Goal: Download file/media

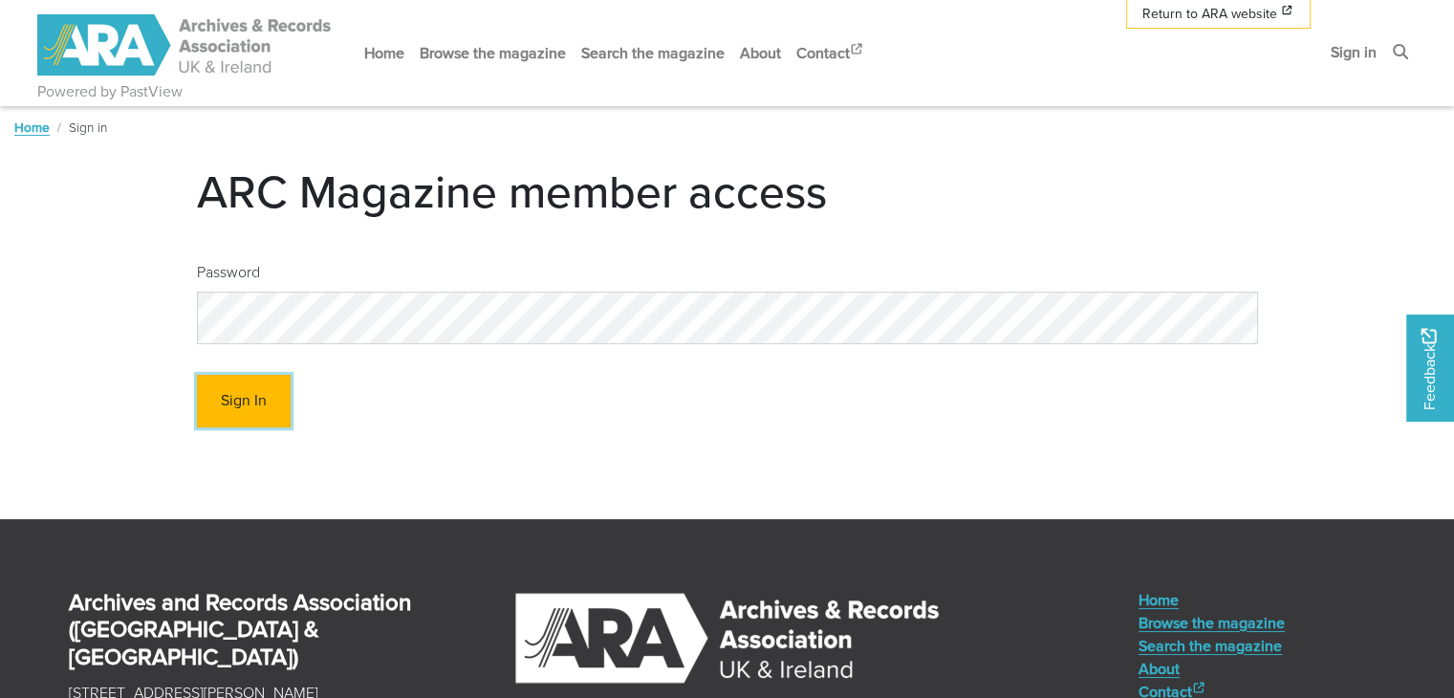
click at [246, 395] on button "Sign In" at bounding box center [244, 401] width 94 height 53
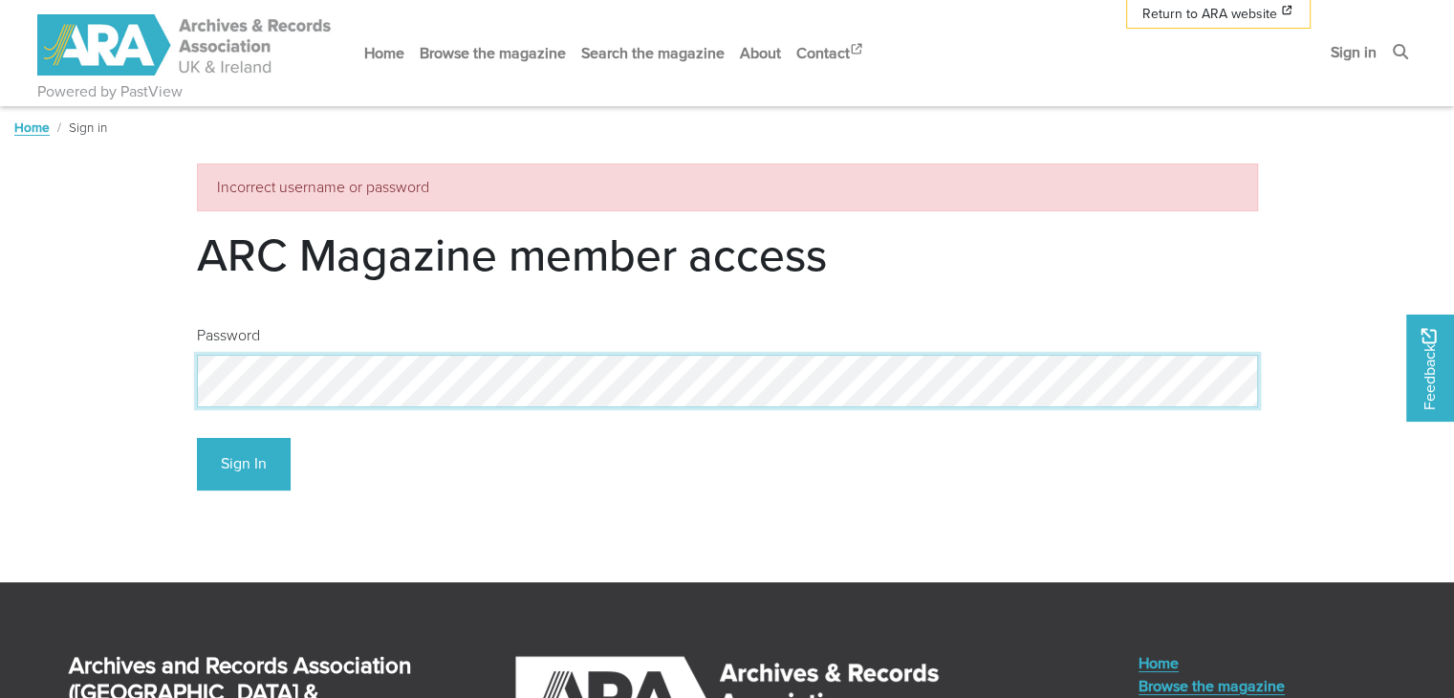
click at [194, 345] on div "Password Sign In" at bounding box center [728, 407] width 1090 height 197
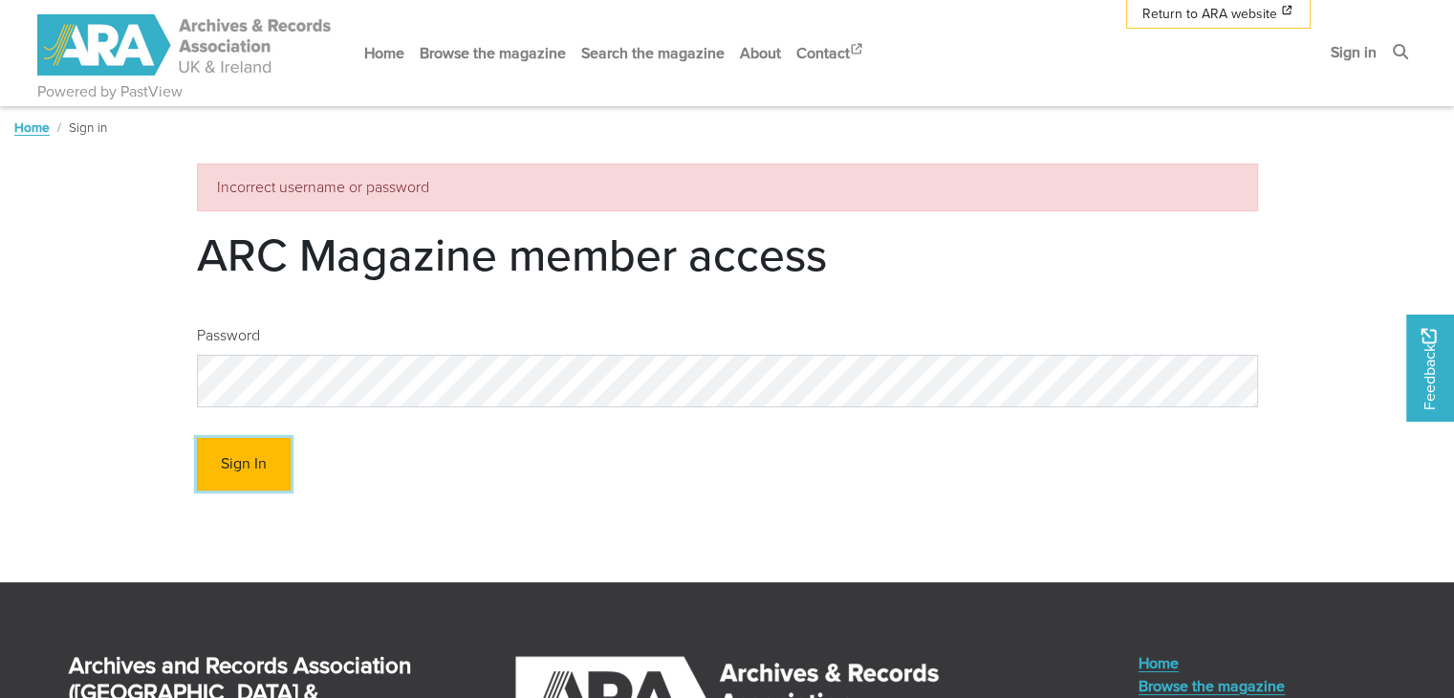
click at [228, 438] on button "Sign In" at bounding box center [244, 464] width 94 height 53
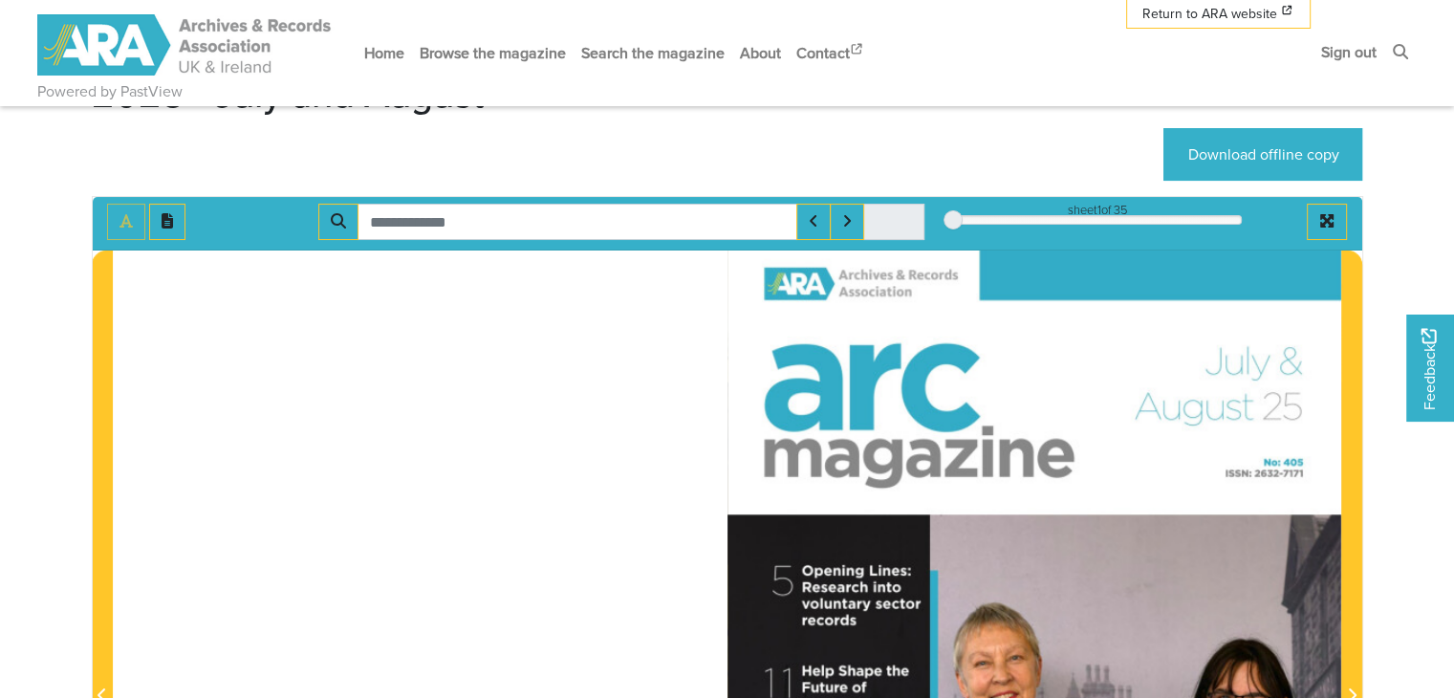
scroll to position [155, 0]
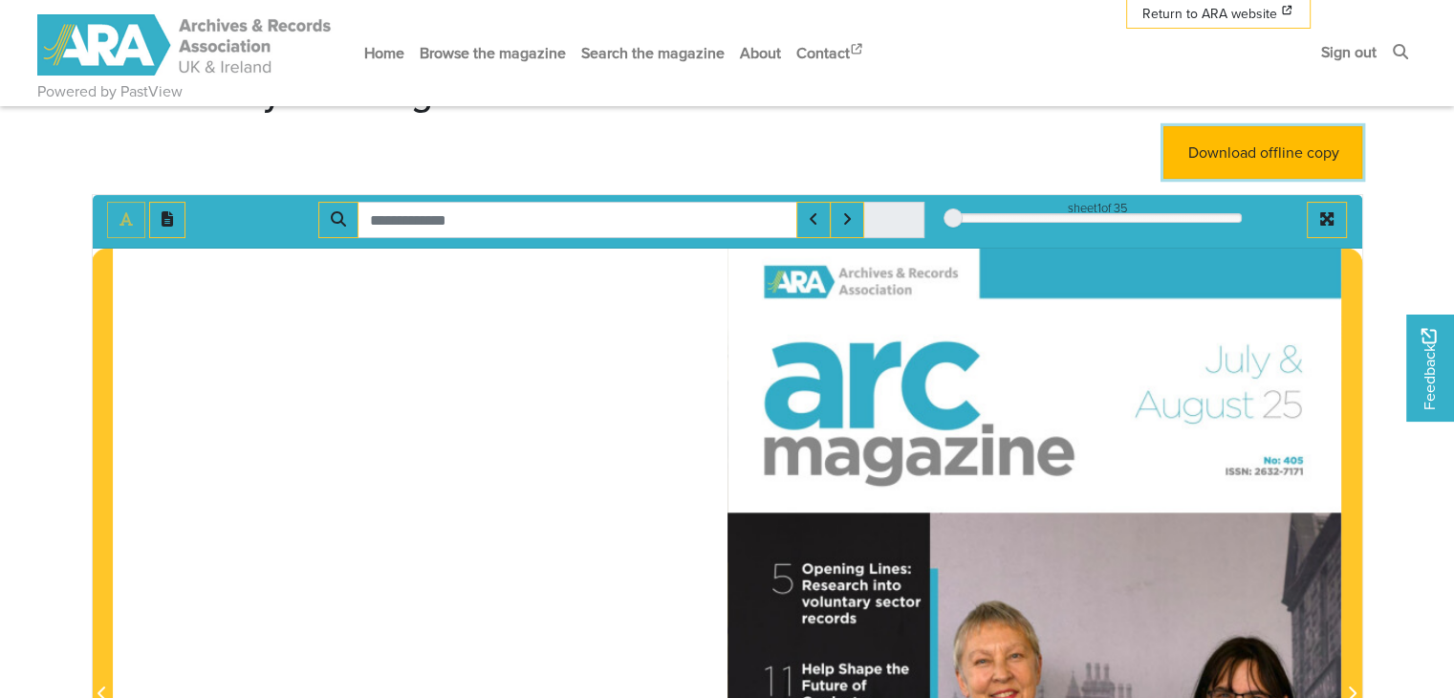
click at [1296, 141] on link "Download offline copy" at bounding box center [1262, 152] width 199 height 53
